Goal: Task Accomplishment & Management: Complete application form

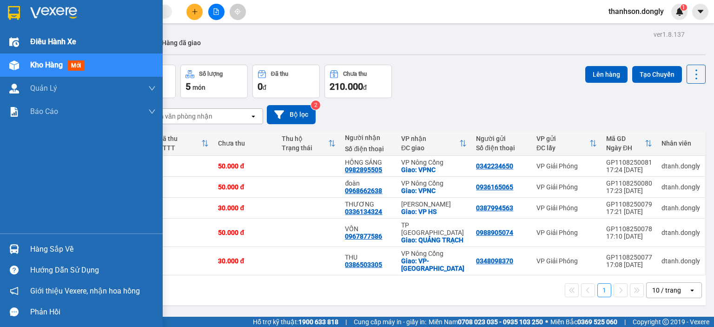
click at [36, 38] on span "Điều hành xe" at bounding box center [53, 42] width 46 height 12
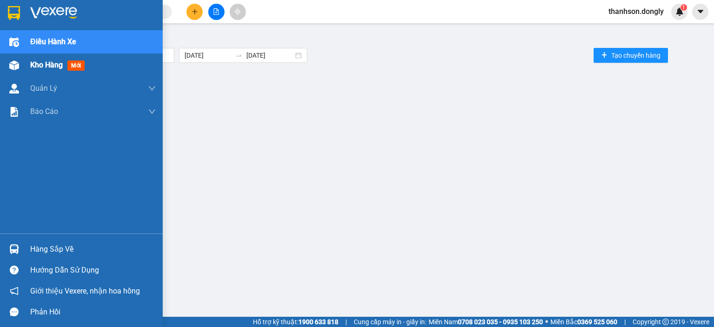
click at [40, 66] on span "Kho hàng" at bounding box center [46, 64] width 33 height 9
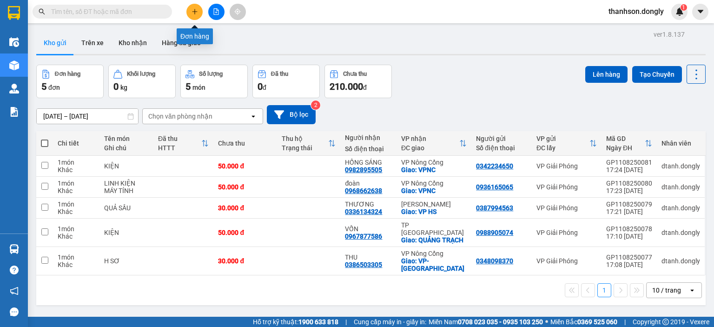
click at [195, 13] on icon "plus" at bounding box center [194, 11] width 0 height 5
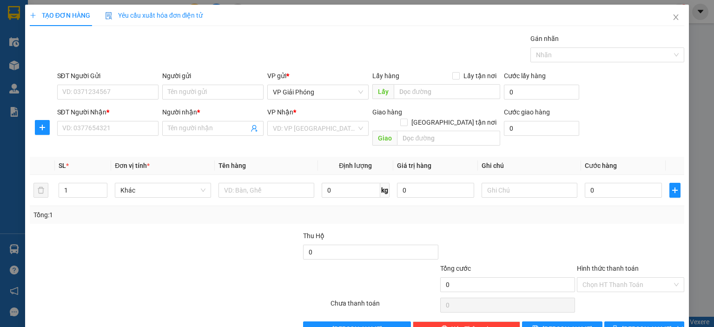
click at [134, 136] on div "SĐT Người Nhận * VD: 0377654321" at bounding box center [107, 123] width 101 height 33
drag, startPoint x: 136, startPoint y: 132, endPoint x: 138, endPoint y: 121, distance: 11.0
click at [128, 127] on div "SĐT Người Nhận * VD: 0377654321" at bounding box center [107, 123] width 101 height 33
drag, startPoint x: 210, startPoint y: 109, endPoint x: 138, endPoint y: 126, distance: 73.6
click at [138, 126] on div "SĐT Người Nhận * VD: 0377654321 Người nhận * Tên người nhận VP Nhận * VD: VP [G…" at bounding box center [370, 128] width 631 height 43
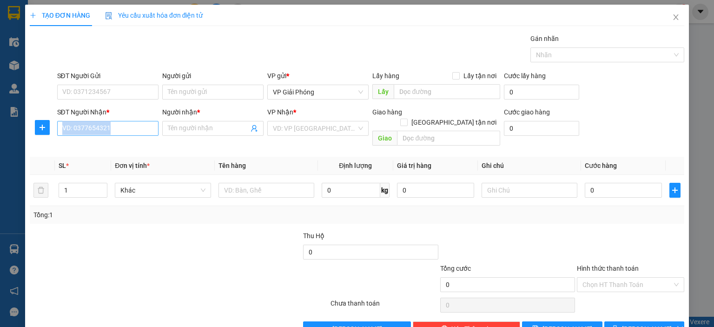
click at [116, 134] on input "SĐT Người Nhận *" at bounding box center [107, 128] width 101 height 15
type input "0814822882"
click at [105, 145] on div "0814822882 - Linh 162" at bounding box center [106, 146] width 89 height 10
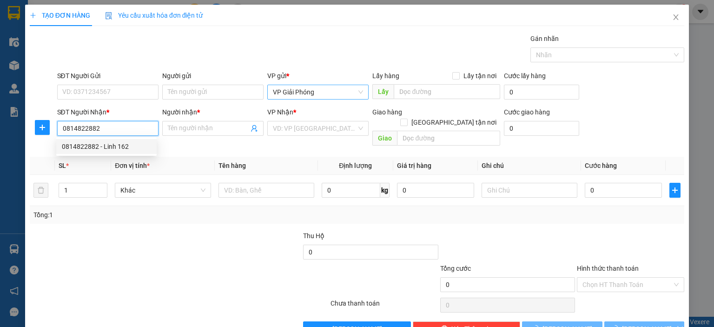
type input "Linh 162"
checkbox input "true"
type input "TPTH"
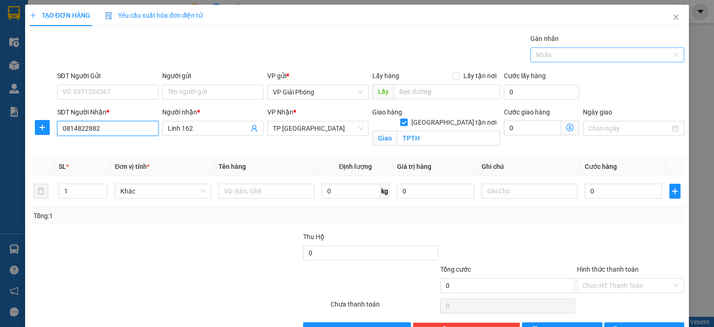
type input "0814822882"
drag, startPoint x: 530, startPoint y: 47, endPoint x: 558, endPoint y: 55, distance: 28.5
click at [546, 50] on div "Gói vận chuyển * Tiêu chuẩn Gán nhãn Nhãn" at bounding box center [370, 49] width 631 height 33
click at [560, 55] on div at bounding box center [603, 54] width 140 height 11
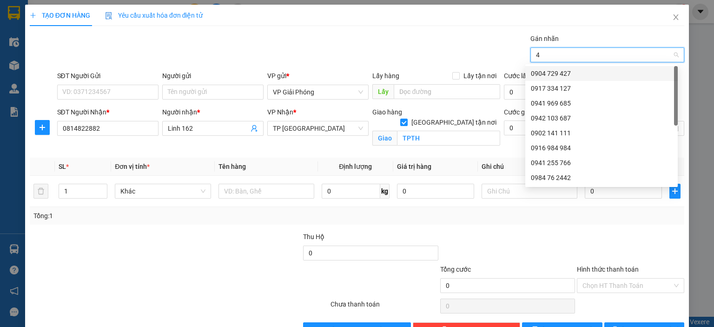
click at [561, 55] on div "4 4" at bounding box center [603, 54] width 140 height 11
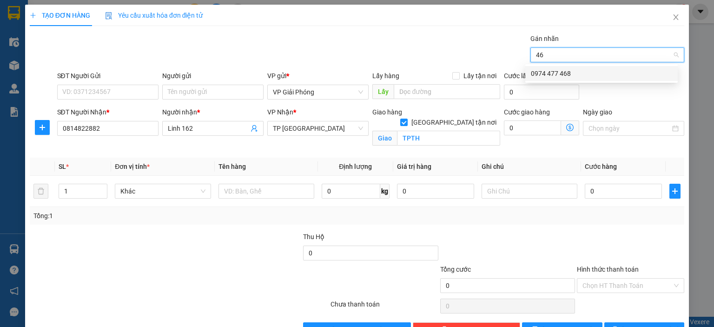
type input "468"
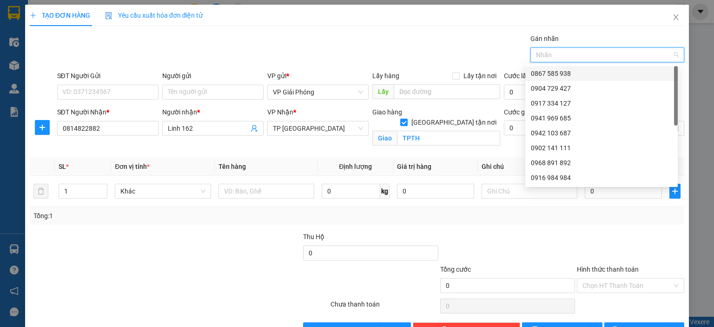
drag, startPoint x: 561, startPoint y: 55, endPoint x: 558, endPoint y: 59, distance: 4.9
click at [560, 55] on div at bounding box center [603, 54] width 140 height 11
click at [548, 53] on div at bounding box center [603, 54] width 140 height 11
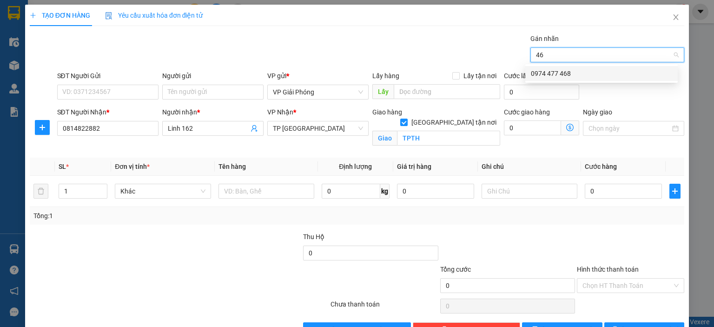
type input "468"
click at [548, 71] on div "0974 477 468" at bounding box center [601, 73] width 141 height 10
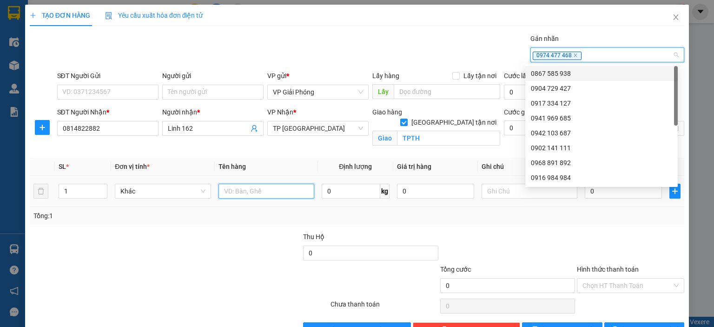
click at [244, 185] on input "text" at bounding box center [266, 191] width 96 height 15
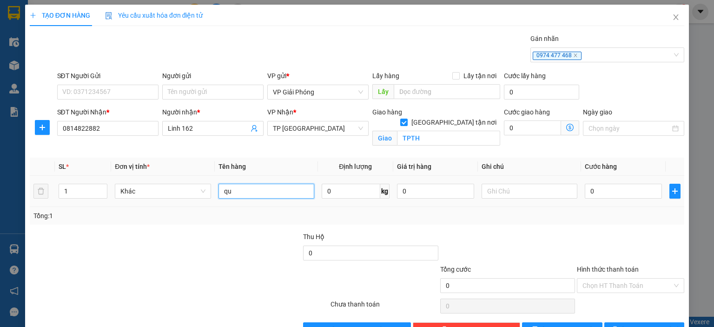
type input "q"
type input "QUẢ"
click at [593, 192] on input "0" at bounding box center [623, 191] width 77 height 15
type input "3"
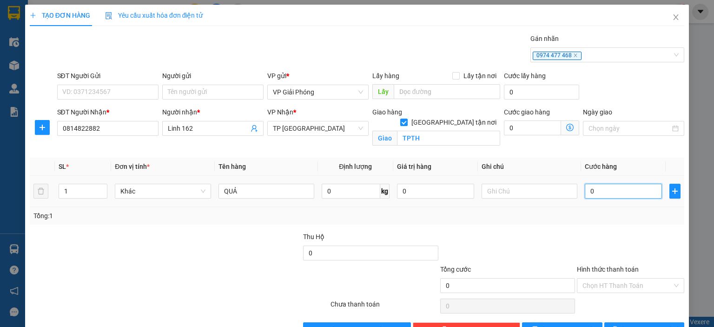
type input "3"
type input "30"
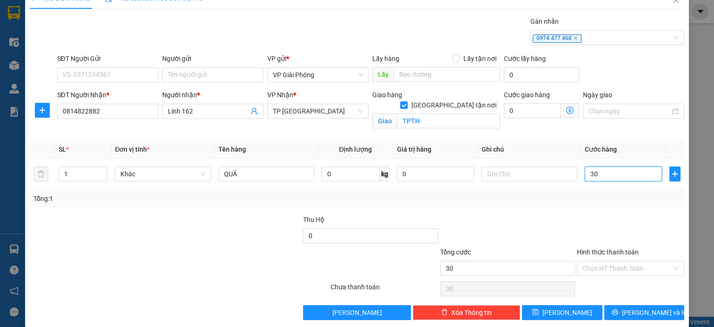
scroll to position [27, 0]
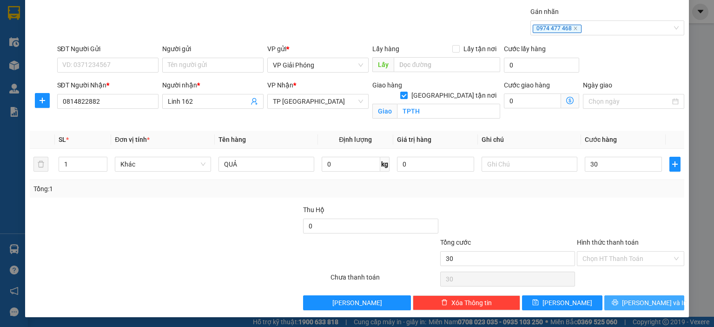
type input "30.000"
click at [629, 296] on button "[PERSON_NAME] và In" at bounding box center [644, 302] width 80 height 15
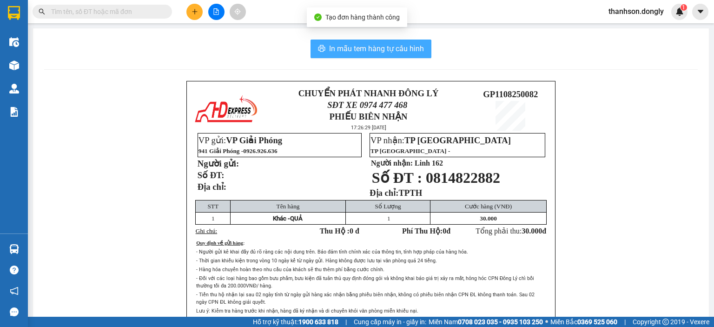
click at [350, 48] on span "In mẫu tem hàng tự cấu hình" at bounding box center [376, 49] width 95 height 12
